Goal: Task Accomplishment & Management: Manage account settings

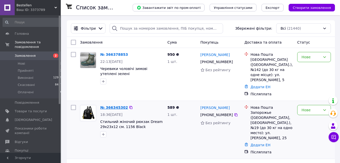
click at [109, 105] on link "№ 366345302" at bounding box center [114, 107] width 28 height 4
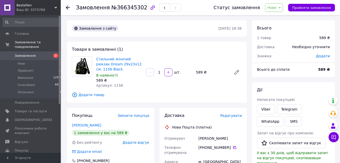
click at [124, 6] on span "№366345302" at bounding box center [129, 8] width 36 height 6
copy span "366345302"
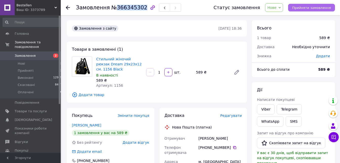
click at [305, 8] on span "Прийняти замовлення" at bounding box center [311, 8] width 39 height 4
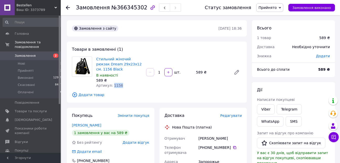
drag, startPoint x: 119, startPoint y: 84, endPoint x: 111, endPoint y: 84, distance: 8.1
click at [111, 84] on div "Артикул: 1156" at bounding box center [119, 85] width 46 height 5
copy span "1156"
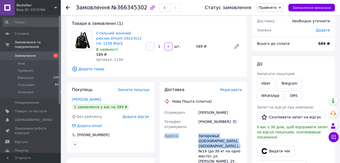
drag, startPoint x: 197, startPoint y: 110, endPoint x: 206, endPoint y: 146, distance: 36.6
copy div "Адреса Запорожье (Запорожская обл., Запорожский р-н.), №19"
click at [112, 37] on link "Стильний жіночий рюкзак Dream 29х23х12 см. 1156 Black" at bounding box center [119, 38] width 46 height 14
click at [265, 83] on link "Viber" at bounding box center [266, 83] width 18 height 10
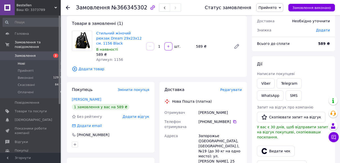
click at [21, 61] on span "Нові" at bounding box center [21, 63] width 7 height 5
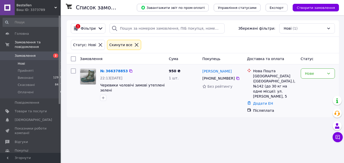
click at [111, 67] on div "№ 366378853 22:13, 12.10.2025 Черевики чоловічі зимові утеплені зелені" at bounding box center [132, 84] width 69 height 36
click at [112, 69] on link "№ 366378853" at bounding box center [114, 71] width 28 height 4
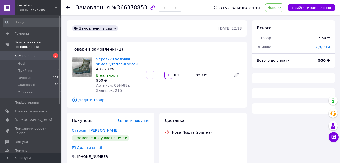
click at [120, 7] on span "№366378853" at bounding box center [129, 8] width 36 height 6
click at [120, 8] on span "№366378853" at bounding box center [129, 8] width 36 height 6
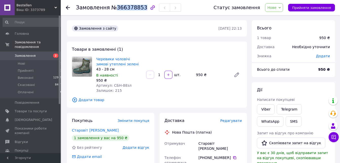
copy span "366378853"
click at [319, 5] on button "Прийняти замовлення" at bounding box center [311, 8] width 47 height 8
drag, startPoint x: 112, startPoint y: 86, endPoint x: 129, endPoint y: 86, distance: 17.0
click at [129, 86] on div "Артикул: СБН-88зл" at bounding box center [119, 85] width 46 height 5
copy span "СБН-88зл"
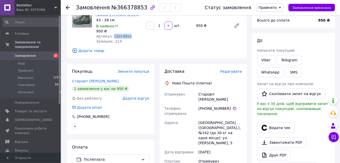
scroll to position [52, 0]
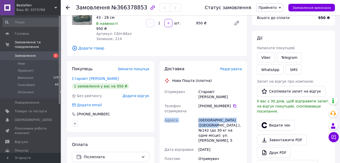
drag, startPoint x: 198, startPoint y: 91, endPoint x: 208, endPoint y: 120, distance: 30.9
click at [209, 120] on div "Отримувач Старовіт Денис Телефон отримувача +380 68 855 02 50   Адреса Киев (Ки…" at bounding box center [202, 150] width 79 height 127
copy div "Адреса Киев (Киевская обл.), №142"
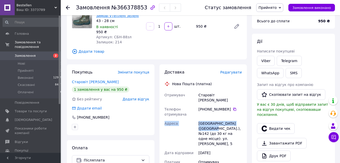
scroll to position [26, 0]
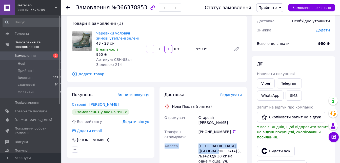
click at [118, 33] on link "Черевики чоловічі зимові утеплені зелені" at bounding box center [117, 35] width 42 height 9
click at [263, 84] on link "Viber" at bounding box center [266, 83] width 18 height 10
click at [264, 81] on link "Viber" at bounding box center [266, 83] width 18 height 10
click at [29, 53] on span "Замовлення" at bounding box center [25, 55] width 21 height 5
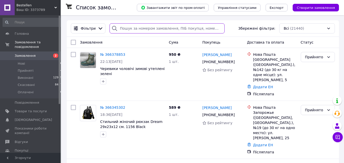
click at [124, 28] on input "search" at bounding box center [167, 28] width 115 height 10
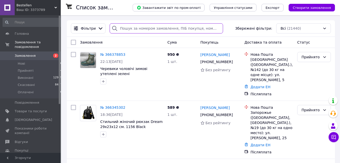
paste input "0965918139"
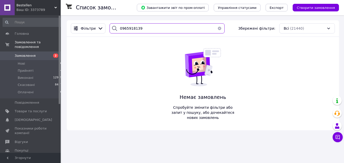
type input "0965918139"
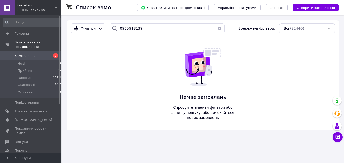
click at [53, 10] on div "Ваш ID: 3373789" at bounding box center [38, 10] width 44 height 5
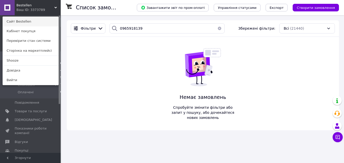
click at [44, 20] on link "Сайт Bestellen" at bounding box center [31, 22] width 56 height 10
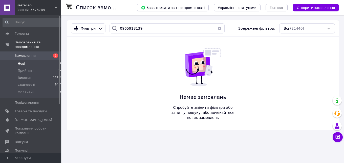
click at [40, 60] on li "Нові 0" at bounding box center [32, 63] width 65 height 7
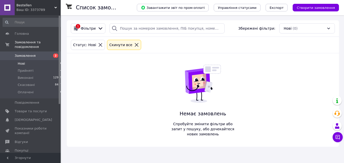
click at [25, 60] on li "Нові 0" at bounding box center [32, 63] width 65 height 7
click at [32, 67] on li "Прийняті 24" at bounding box center [32, 70] width 65 height 7
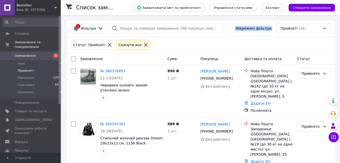
drag, startPoint x: 344, startPoint y: 36, endPoint x: 339, endPoint y: 31, distance: 6.1
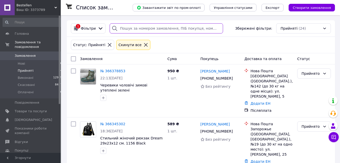
click at [158, 30] on input "search" at bounding box center [166, 28] width 113 height 10
paste input "366302003"
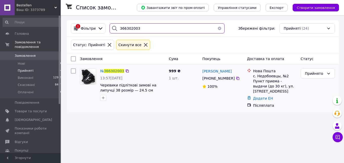
type input "366302003"
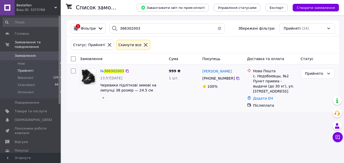
click at [107, 69] on div "№ 366302003" at bounding box center [112, 71] width 25 height 6
click at [113, 71] on span "366302003" at bounding box center [114, 71] width 20 height 4
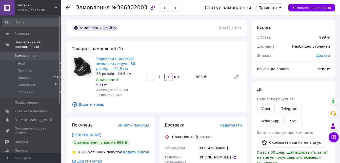
scroll to position [52, 0]
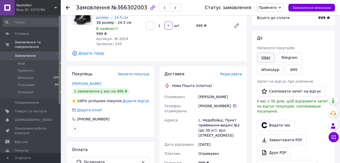
click at [259, 58] on link "Viber" at bounding box center [266, 57] width 18 height 10
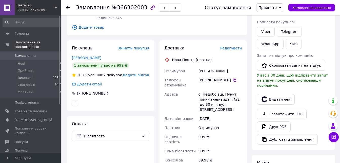
scroll to position [0, 0]
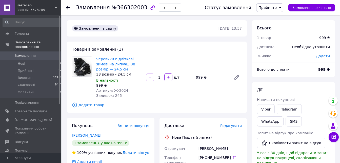
click at [37, 53] on span "Замовлення" at bounding box center [31, 55] width 32 height 5
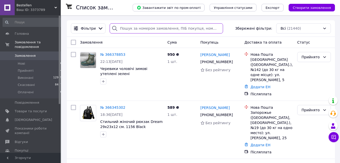
click at [183, 29] on input "search" at bounding box center [166, 28] width 113 height 10
paste input "366296924"
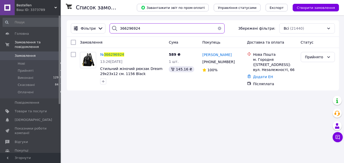
paste input "345302"
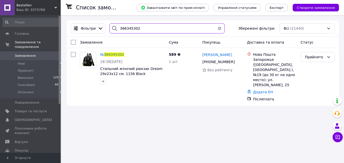
click at [141, 25] on input "366345302" at bounding box center [167, 28] width 115 height 10
paste input "256758"
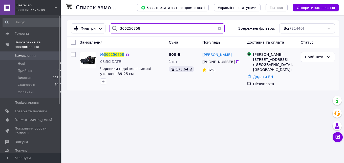
type input "366256758"
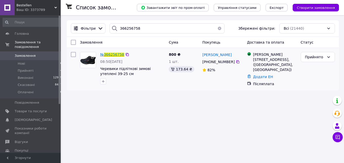
click at [113, 56] on span "366256758" at bounding box center [114, 54] width 20 height 4
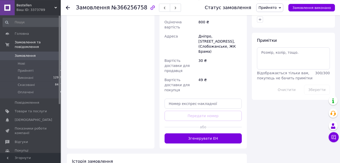
scroll to position [268, 0]
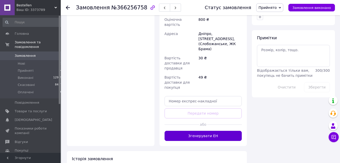
click at [210, 131] on button "Згенерувати ЕН" at bounding box center [202, 136] width 77 height 10
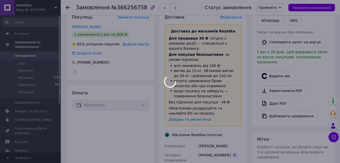
scroll to position [113, 0]
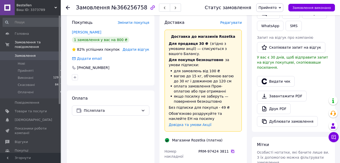
click at [231, 149] on icon at bounding box center [232, 150] width 3 height 3
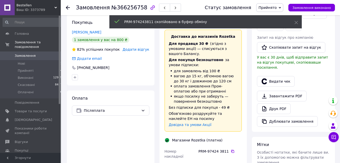
scroll to position [61, 0]
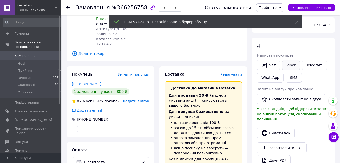
click at [289, 64] on link "Viber" at bounding box center [291, 65] width 18 height 11
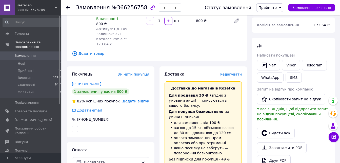
click at [40, 53] on span "Замовлення" at bounding box center [31, 55] width 32 height 5
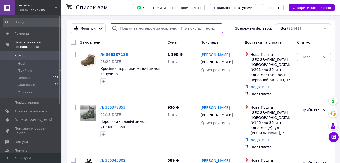
click at [152, 29] on input "search" at bounding box center [166, 28] width 113 height 10
paste input "366234922"
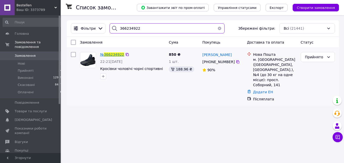
type input "366234922"
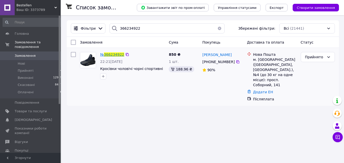
click at [114, 55] on span "366234922" at bounding box center [114, 54] width 20 height 4
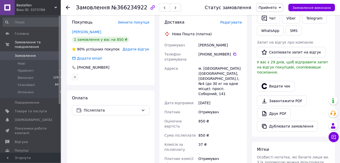
scroll to position [155, 0]
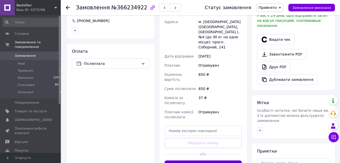
click at [197, 160] on button "Згенерувати ЕН" at bounding box center [202, 165] width 77 height 10
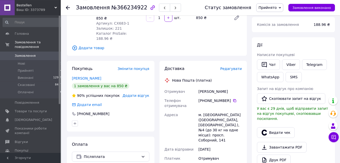
scroll to position [52, 0]
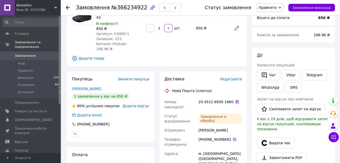
click at [235, 100] on icon at bounding box center [237, 102] width 4 height 4
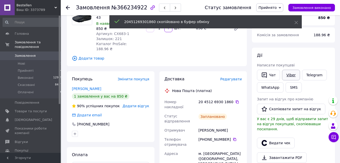
click at [290, 74] on link "Viber" at bounding box center [291, 75] width 18 height 11
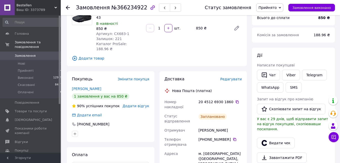
click at [31, 54] on link "Замовлення 0" at bounding box center [32, 55] width 65 height 9
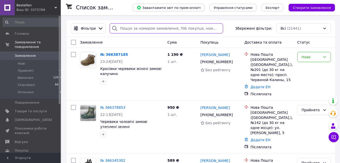
click at [198, 29] on input "search" at bounding box center [166, 28] width 113 height 10
paste input "366301726"
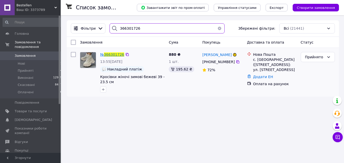
type input "366301726"
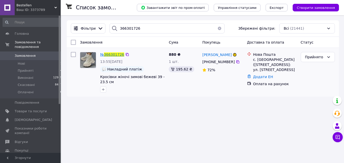
click at [112, 56] on span "366301726" at bounding box center [114, 54] width 20 height 4
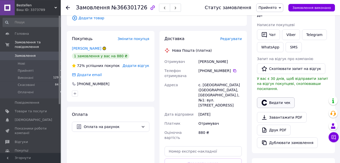
scroll to position [77, 0]
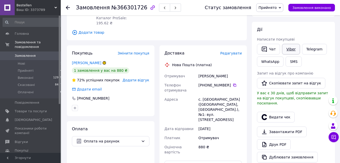
click at [290, 50] on link "Viber" at bounding box center [291, 49] width 18 height 11
click at [136, 138] on span "Оплата на рахунок" at bounding box center [111, 141] width 55 height 6
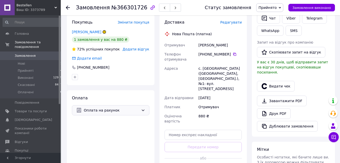
scroll to position [129, 0]
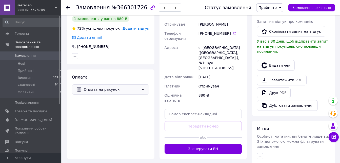
click at [105, 87] on span "Оплата на рахунок" at bounding box center [111, 90] width 55 height 6
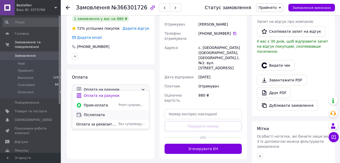
click at [103, 115] on span "Післяплата" at bounding box center [114, 114] width 61 height 5
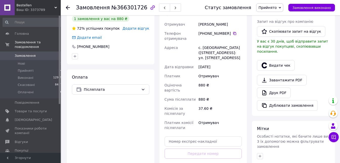
scroll to position [181, 0]
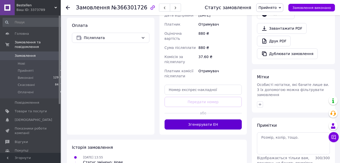
click at [207, 120] on button "Згенерувати ЕН" at bounding box center [202, 124] width 77 height 10
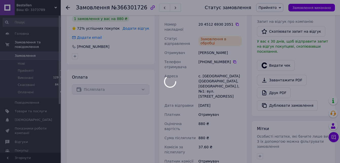
scroll to position [52, 0]
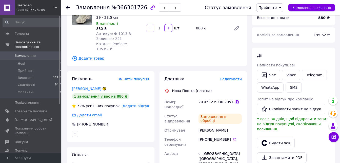
click at [235, 100] on icon at bounding box center [237, 102] width 4 height 4
click at [288, 75] on link "Viber" at bounding box center [291, 75] width 18 height 11
click at [31, 53] on span "Замовлення" at bounding box center [25, 55] width 21 height 5
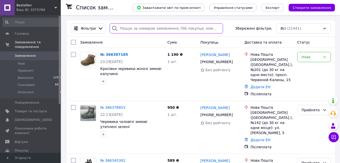
click at [126, 28] on input "search" at bounding box center [166, 28] width 113 height 10
paste input "366282821"
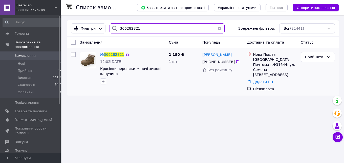
type input "366282821"
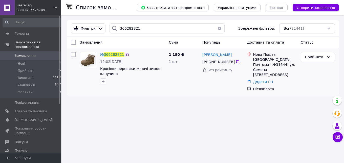
click at [111, 55] on span "366282821" at bounding box center [114, 54] width 20 height 4
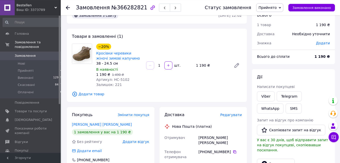
scroll to position [26, 0]
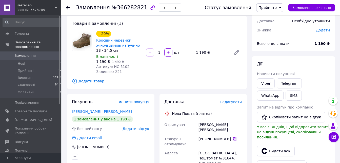
click at [232, 137] on icon at bounding box center [234, 139] width 4 height 4
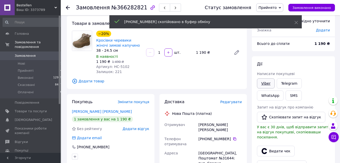
click at [264, 80] on link "Viber" at bounding box center [266, 83] width 18 height 10
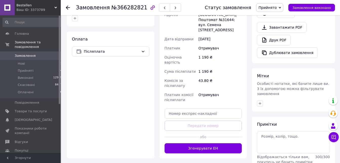
scroll to position [197, 0]
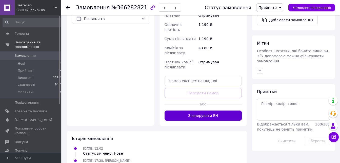
click at [189, 110] on button "Згенерувати ЕН" at bounding box center [202, 115] width 77 height 10
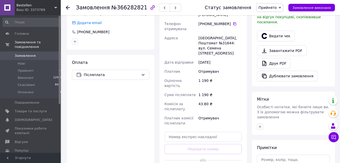
scroll to position [93, 0]
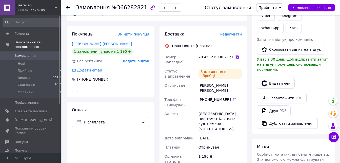
click at [235, 58] on icon at bounding box center [237, 57] width 4 height 4
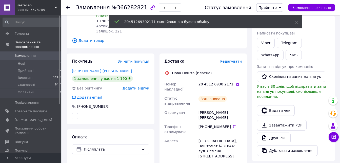
scroll to position [42, 0]
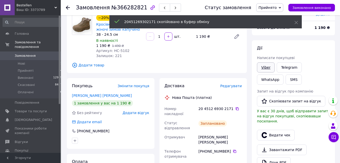
click at [265, 65] on link "Viber" at bounding box center [266, 67] width 18 height 10
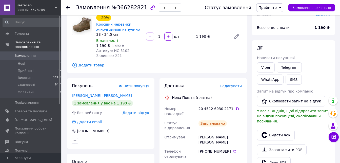
click at [40, 53] on span "Замовлення" at bounding box center [31, 55] width 32 height 5
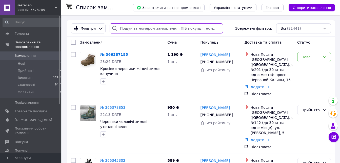
click at [135, 30] on input "search" at bounding box center [166, 28] width 113 height 10
paste input "366302003"
type input "366302003"
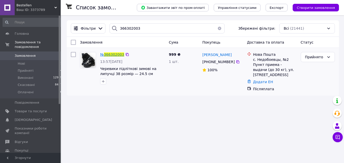
click at [110, 53] on span "366302003" at bounding box center [114, 54] width 20 height 4
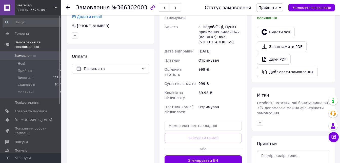
scroll to position [181, 0]
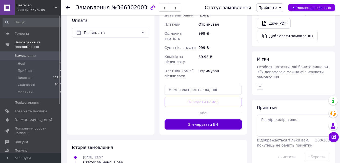
click at [205, 119] on button "Згенерувати ЕН" at bounding box center [202, 124] width 77 height 10
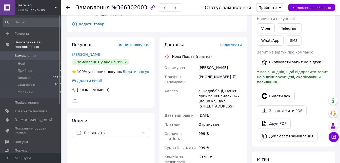
scroll to position [77, 0]
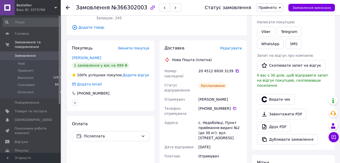
click at [235, 72] on icon at bounding box center [236, 70] width 3 height 3
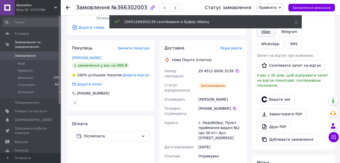
click at [263, 33] on link "Viber" at bounding box center [266, 32] width 18 height 10
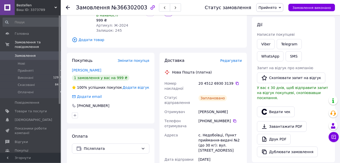
scroll to position [0, 0]
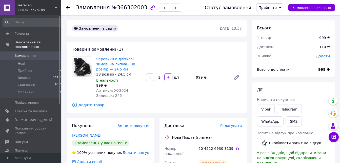
click at [41, 53] on span "Замовлення" at bounding box center [31, 55] width 32 height 5
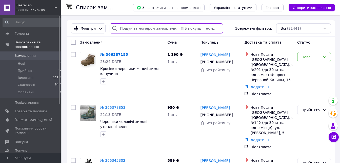
click at [136, 29] on input "search" at bounding box center [166, 28] width 113 height 10
paste input "366345302"
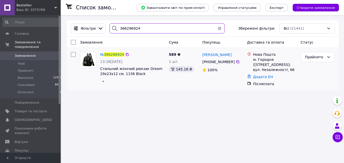
paste input "53682"
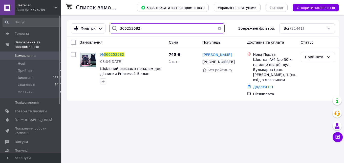
type input "366253682"
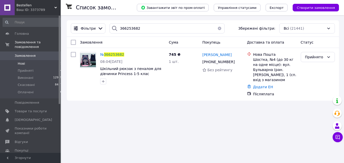
click at [40, 60] on li "Нові 1" at bounding box center [32, 63] width 65 height 7
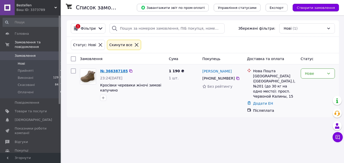
click at [111, 71] on link "№ 366387185" at bounding box center [114, 71] width 28 height 4
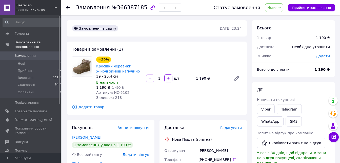
click at [113, 94] on span "Артикул: НС-5102" at bounding box center [112, 92] width 33 height 4
drag, startPoint x: 112, startPoint y: 91, endPoint x: 132, endPoint y: 91, distance: 20.2
click at [132, 91] on div "Артикул: НС-5102" at bounding box center [119, 92] width 46 height 5
copy span "НС-5102"
drag, startPoint x: 304, startPoint y: 7, endPoint x: 263, endPoint y: 32, distance: 47.5
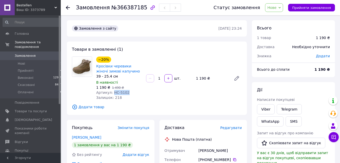
click at [304, 7] on span "Прийняти замовлення" at bounding box center [311, 8] width 39 height 4
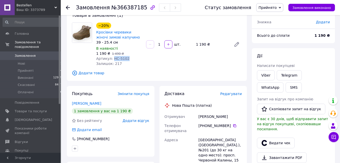
scroll to position [77, 0]
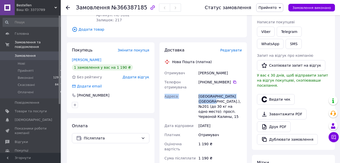
drag, startPoint x: 199, startPoint y: 74, endPoint x: 208, endPoint y: 100, distance: 27.6
click at [208, 100] on div "Отримувач [PERSON_NAME] Телефон отримувача [PHONE_NUMBER]   Адреса [GEOGRAPHIC_…" at bounding box center [202, 129] width 79 height 122
copy div "Адреса [GEOGRAPHIC_DATA] ([GEOGRAPHIC_DATA].), №201"
click at [228, 121] on div "[DATE]" at bounding box center [219, 125] width 45 height 9
click at [233, 82] on icon at bounding box center [234, 81] width 3 height 3
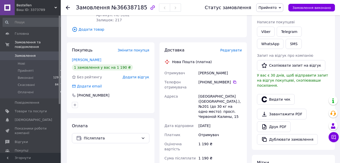
click at [116, 8] on span "№366387185" at bounding box center [129, 8] width 36 height 6
drag, startPoint x: 116, startPoint y: 9, endPoint x: 116, endPoint y: 13, distance: 3.8
click at [116, 10] on span "№366387185" at bounding box center [129, 8] width 36 height 6
click at [127, 10] on span "№366387185" at bounding box center [129, 8] width 36 height 6
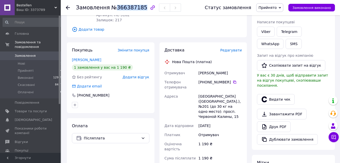
copy span "366387185"
click at [267, 34] on link "Viber" at bounding box center [266, 32] width 18 height 10
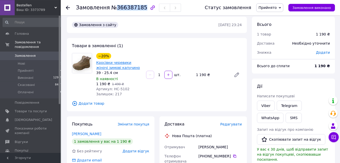
scroll to position [0, 0]
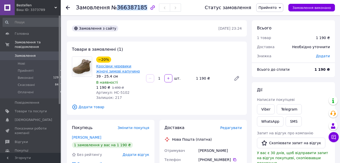
click at [126, 66] on link "Кросівки черевики жіночі зимові капучино" at bounding box center [118, 68] width 44 height 9
click at [40, 69] on li "Прийняті 24" at bounding box center [32, 70] width 65 height 7
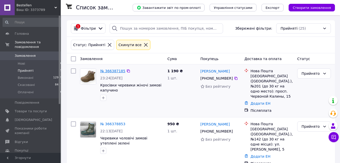
click at [116, 72] on link "№ 366387185" at bounding box center [112, 71] width 25 height 4
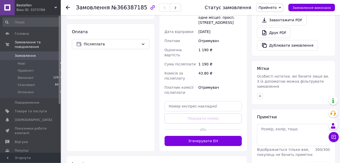
scroll to position [181, 0]
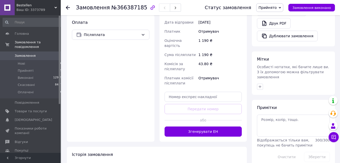
click at [228, 126] on button "Згенерувати ЕН" at bounding box center [202, 131] width 77 height 10
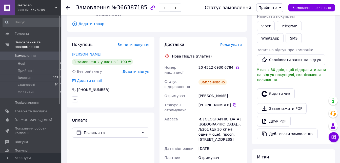
scroll to position [77, 0]
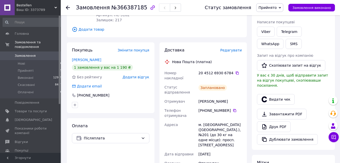
drag, startPoint x: 233, startPoint y: 72, endPoint x: 238, endPoint y: 68, distance: 6.5
click at [235, 73] on icon at bounding box center [237, 73] width 4 height 4
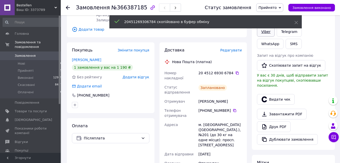
click at [266, 35] on link "Viber" at bounding box center [266, 32] width 18 height 10
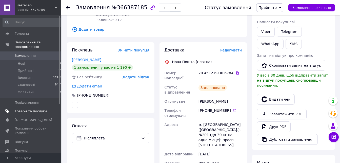
click at [36, 107] on link "Товари та послуги" at bounding box center [32, 111] width 65 height 9
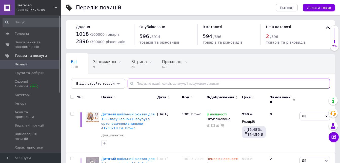
click at [141, 84] on input "text" at bounding box center [228, 83] width 202 height 10
paste input "БР-504"
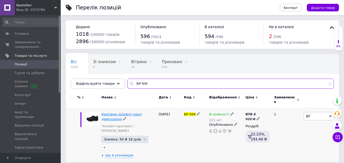
type input "БР-504"
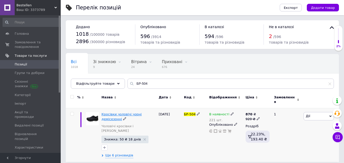
click at [127, 112] on span "Кросівки чоловічі чорні демісезонні" at bounding box center [121, 116] width 40 height 8
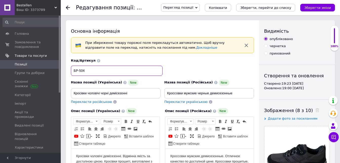
click at [94, 72] on input "БР-504" at bounding box center [117, 71] width 92 height 10
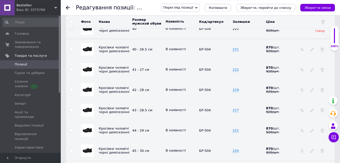
scroll to position [826, 0]
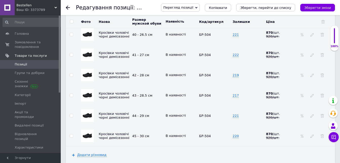
click at [72, 114] on input "checkbox" at bounding box center [71, 115] width 3 height 3
checkbox input "true"
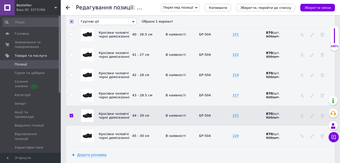
scroll to position [825, 0]
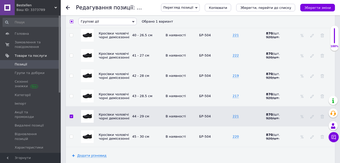
click at [108, 22] on span "Групові дії" at bounding box center [107, 21] width 58 height 7
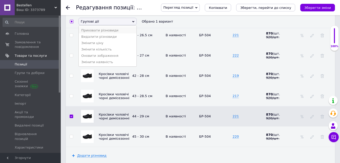
click at [107, 32] on li "Приховати різновиди" at bounding box center [108, 30] width 58 height 6
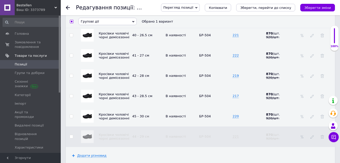
checkbox input "false"
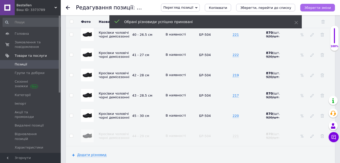
click at [315, 9] on icon "Зберегти зміни" at bounding box center [317, 8] width 27 height 4
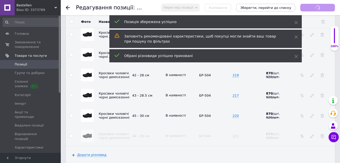
click at [41, 62] on span "Позиції" at bounding box center [31, 64] width 32 height 5
